Goal: Transaction & Acquisition: Purchase product/service

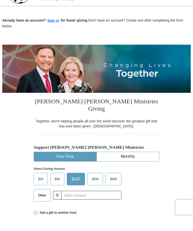
scroll to position [11, 0]
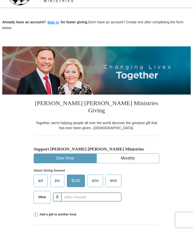
click at [43, 193] on span "Other" at bounding box center [42, 197] width 13 height 8
click at [0, 0] on input "Other" at bounding box center [0, 0] width 0 height 0
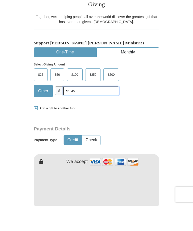
scroll to position [101, 0]
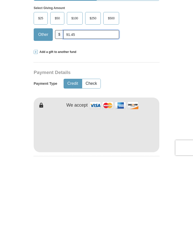
type input "91.45"
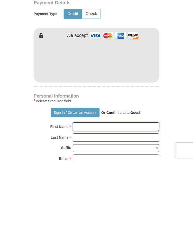
click at [111, 192] on input "First Name *" at bounding box center [115, 196] width 86 height 9
type input "[PERSON_NAME]"
click at [107, 203] on input "Last Name *" at bounding box center [115, 207] width 86 height 9
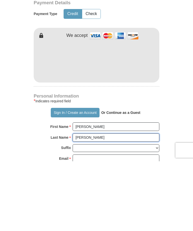
type input "[PERSON_NAME]"
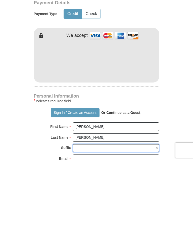
click at [114, 214] on select "[PERSON_NAME] I II III IV V VI" at bounding box center [115, 218] width 86 height 8
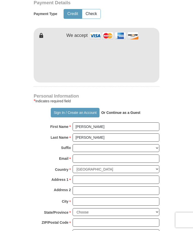
click at [128, 154] on input "Email *" at bounding box center [115, 158] width 86 height 9
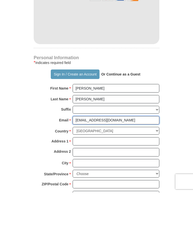
type input "[EMAIL_ADDRESS][DOMAIN_NAME]"
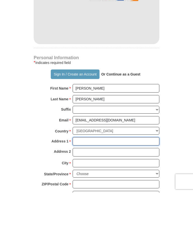
click at [123, 175] on input "Address 1 *" at bounding box center [115, 179] width 86 height 9
type input "302 16th"
click at [114, 186] on input "Address 2" at bounding box center [115, 190] width 86 height 9
click at [118, 197] on input "City *" at bounding box center [115, 201] width 86 height 9
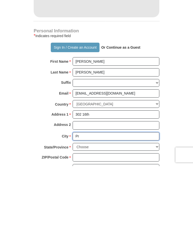
type input "P"
type input "Hempstead"
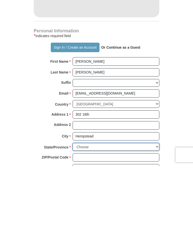
click at [120, 208] on select "Choose [US_STATE] [US_STATE] [US_STATE] [US_STATE] [US_STATE] Armed Forces Amer…" at bounding box center [115, 212] width 86 height 8
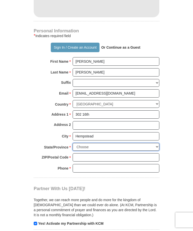
select select "[GEOGRAPHIC_DATA]"
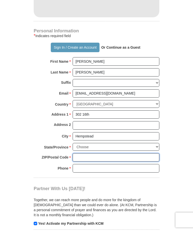
click at [109, 153] on input "ZIP/Postal Code *" at bounding box center [115, 157] width 86 height 9
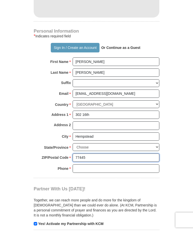
type input "77445"
click at [100, 164] on input "Phone * *" at bounding box center [115, 168] width 86 height 9
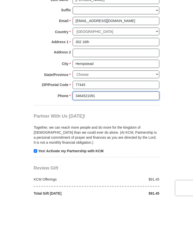
scroll to position [351, 0]
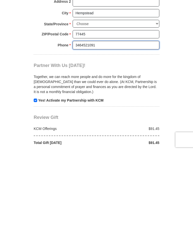
type input "3464521091"
click at [36, 179] on input "checkbox" at bounding box center [36, 181] width 4 height 4
checkbox input "false"
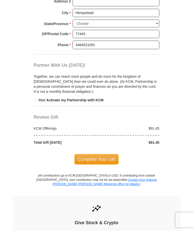
click at [103, 154] on span "Complete Your Gift" at bounding box center [96, 159] width 44 height 11
